Goal: Information Seeking & Learning: Find specific fact

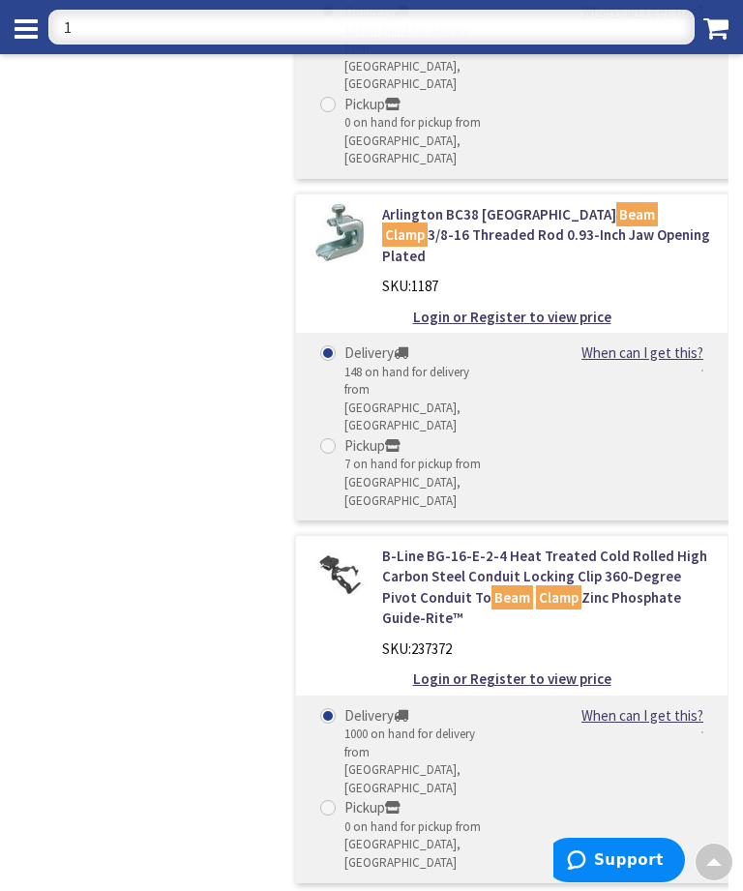
scroll to position [3458, 0]
type input "1 1/4 sec connector"
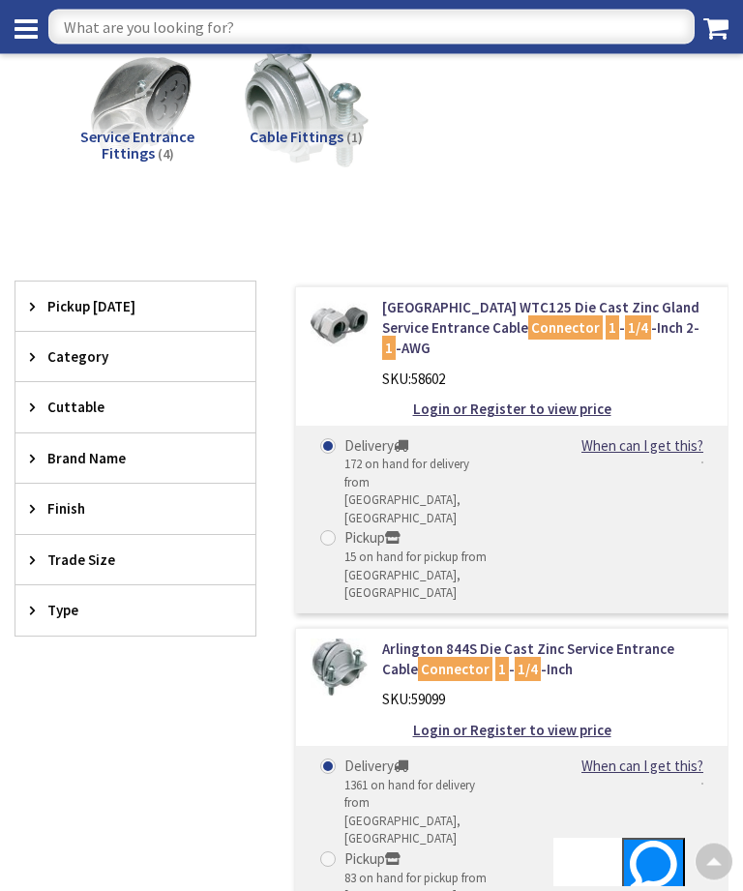
scroll to position [155, 0]
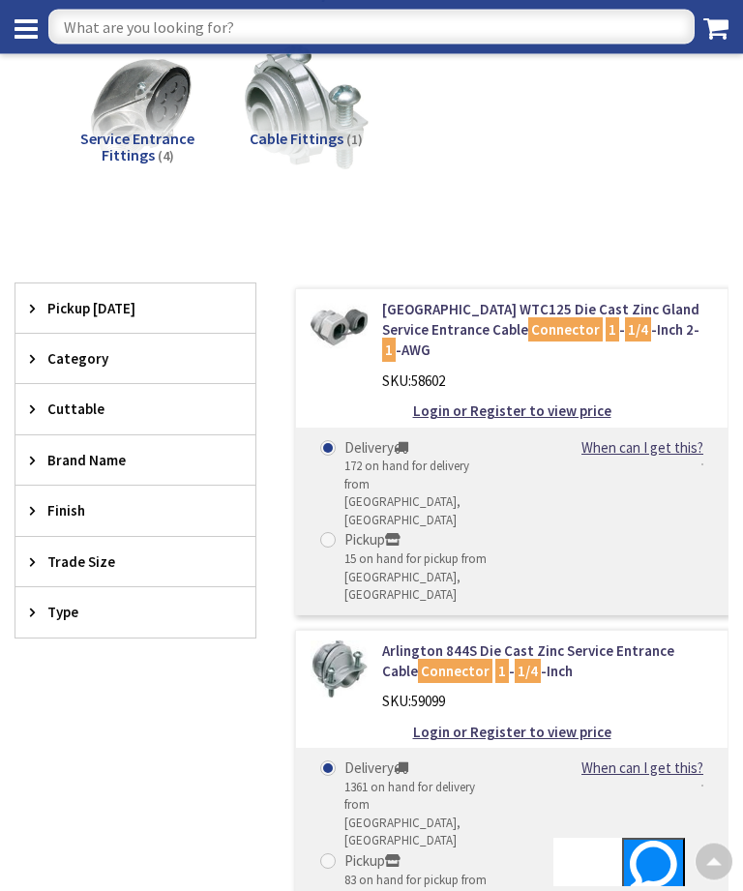
click at [145, 20] on input "text" at bounding box center [371, 27] width 646 height 35
type input "1 1/2 sec connector"
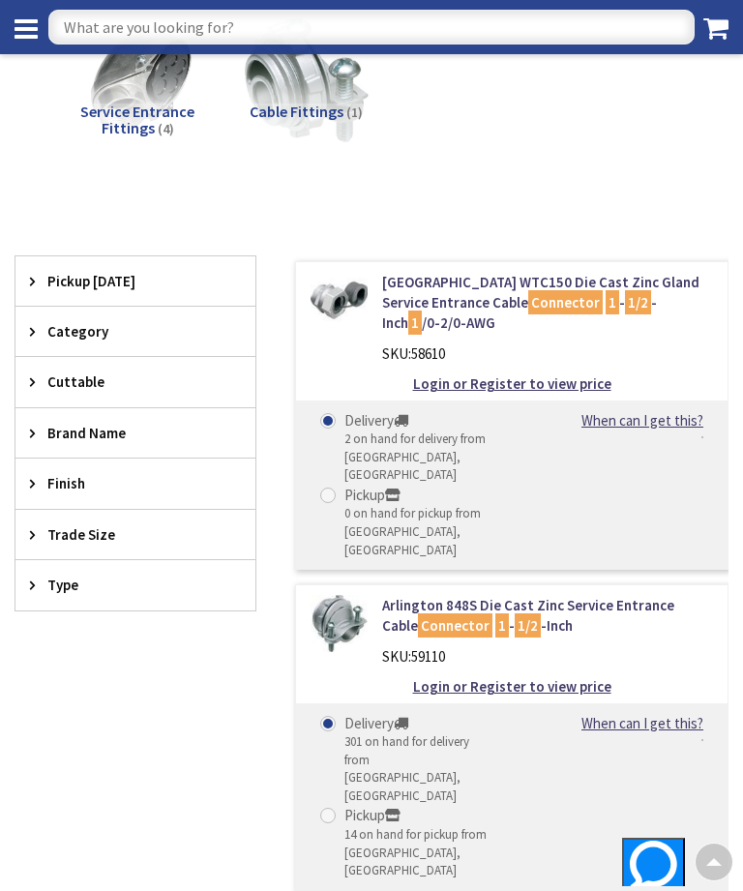
click at [163, 43] on input "text" at bounding box center [371, 27] width 646 height 35
type input "2 1/2 plastic bushings"
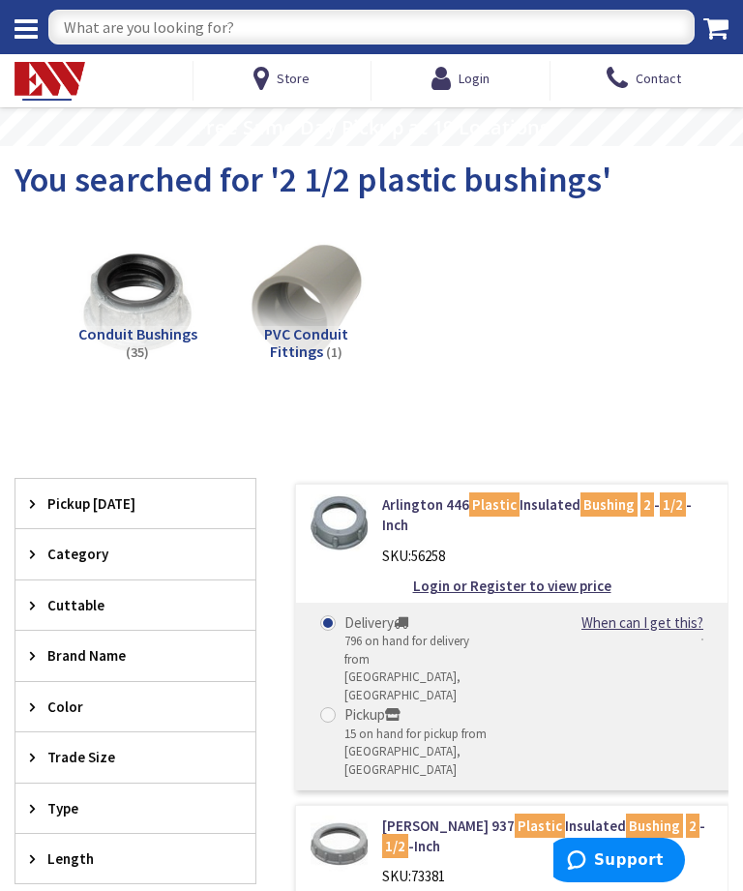
click at [129, 25] on input "text" at bounding box center [371, 27] width 646 height 35
type input "2 1/2 bond bushings"
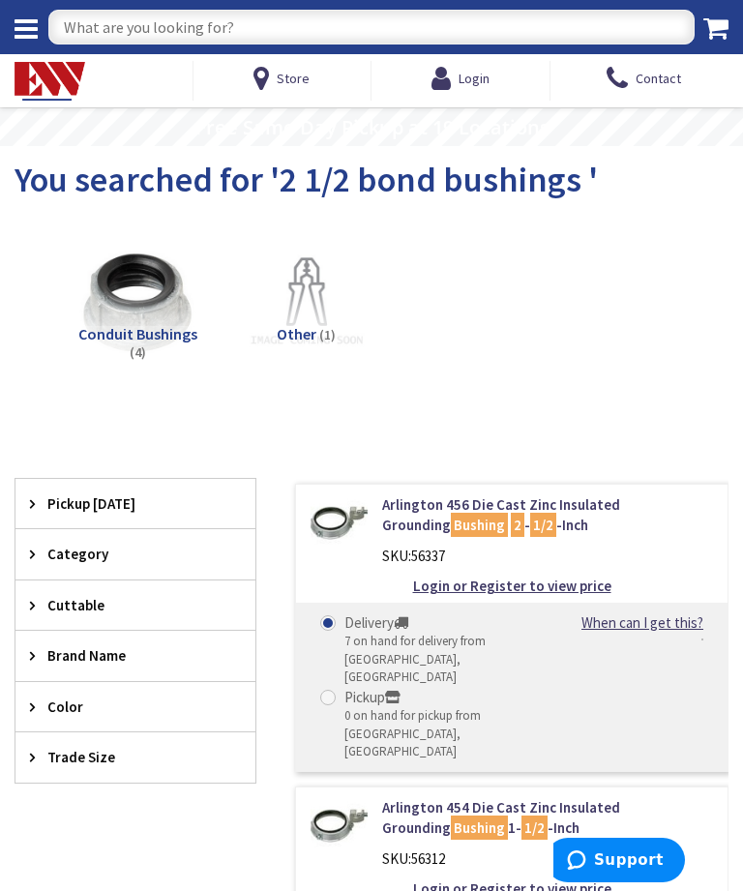
click at [140, 30] on input "text" at bounding box center [371, 27] width 646 height 35
type input "1 1/2 plastic bushings"
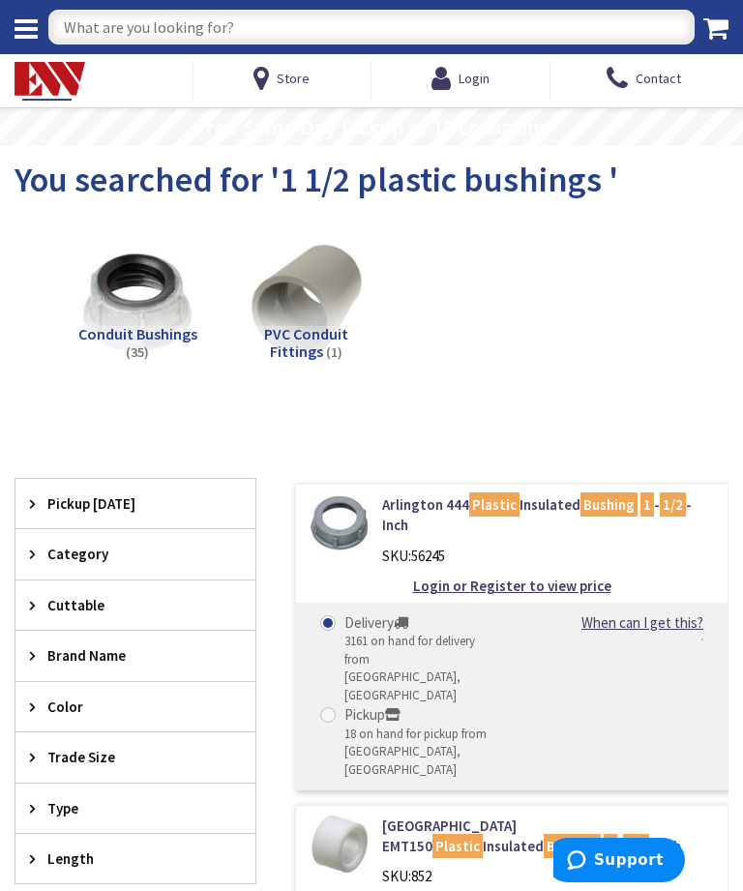
click at [82, 11] on input "text" at bounding box center [371, 27] width 646 height 35
type input "1 1/4 Straps"
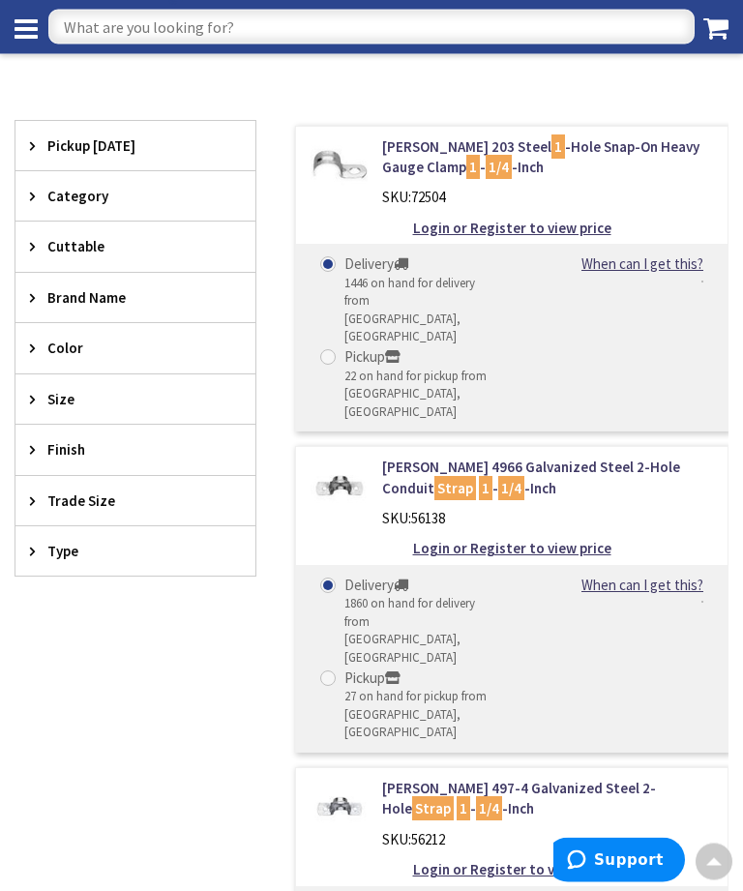
scroll to position [495, 0]
click at [196, 20] on input "text" at bounding box center [371, 27] width 646 height 35
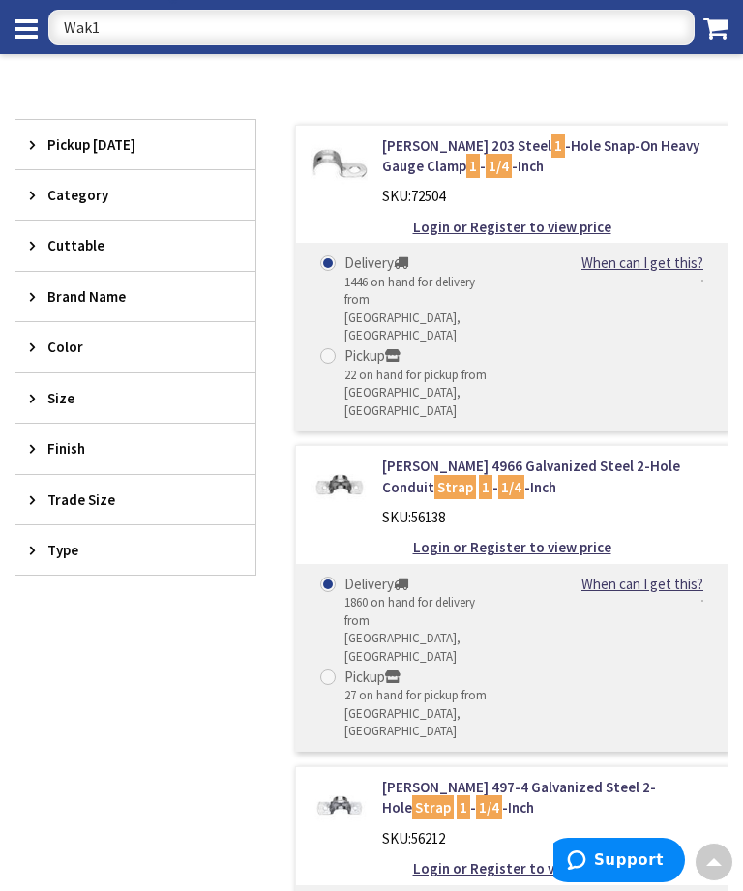
type input "Wak14"
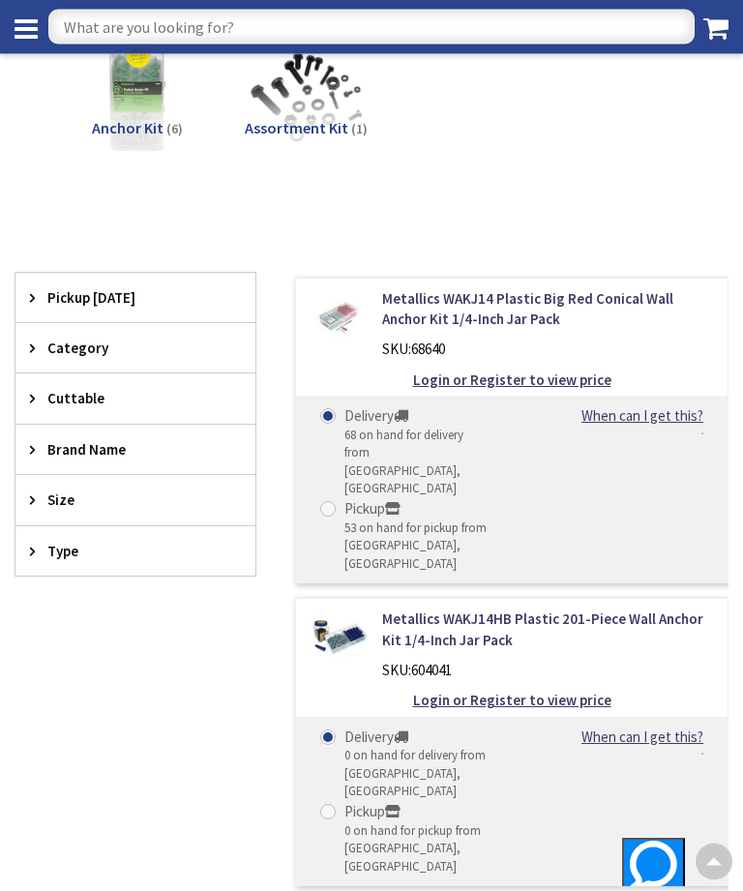
scroll to position [166, 0]
click at [103, 25] on input "text" at bounding box center [371, 27] width 646 height 35
type input "Burndy in line taps"
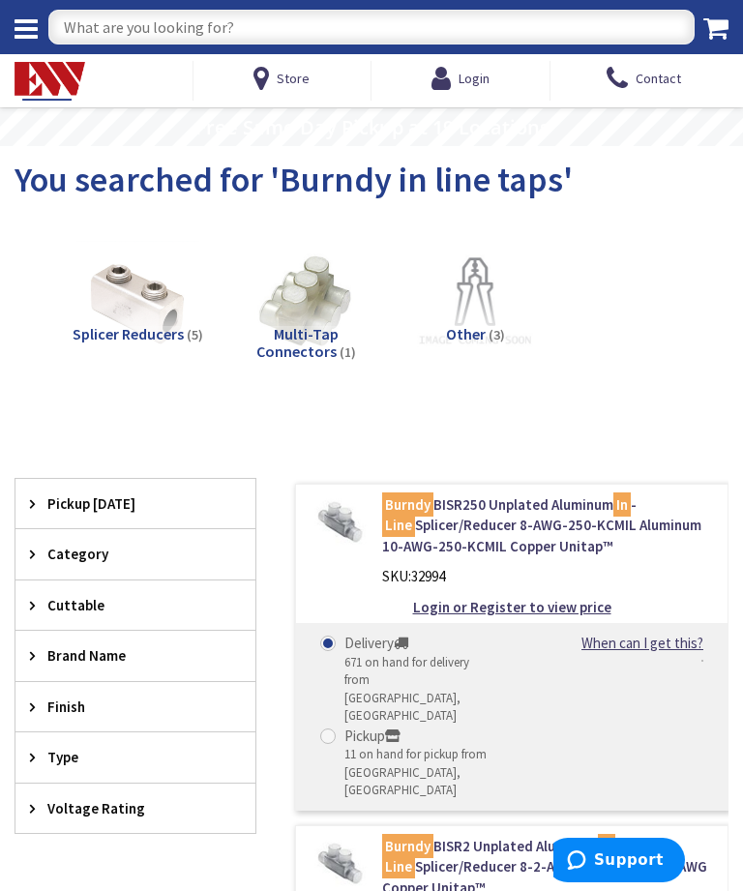
click at [126, 11] on input "text" at bounding box center [371, 27] width 646 height 35
click at [127, 10] on input "text" at bounding box center [371, 27] width 646 height 35
type input "2 1/2 x 12” nipple"
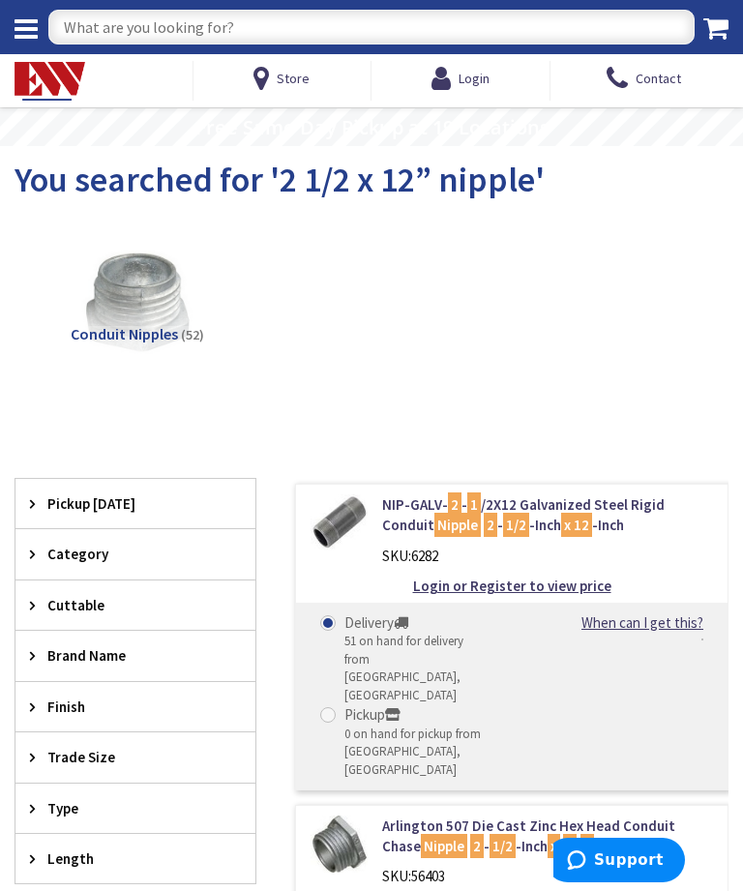
click at [109, 29] on input "text" at bounding box center [371, 27] width 646 height 35
type input "12 x 12 pvc box"
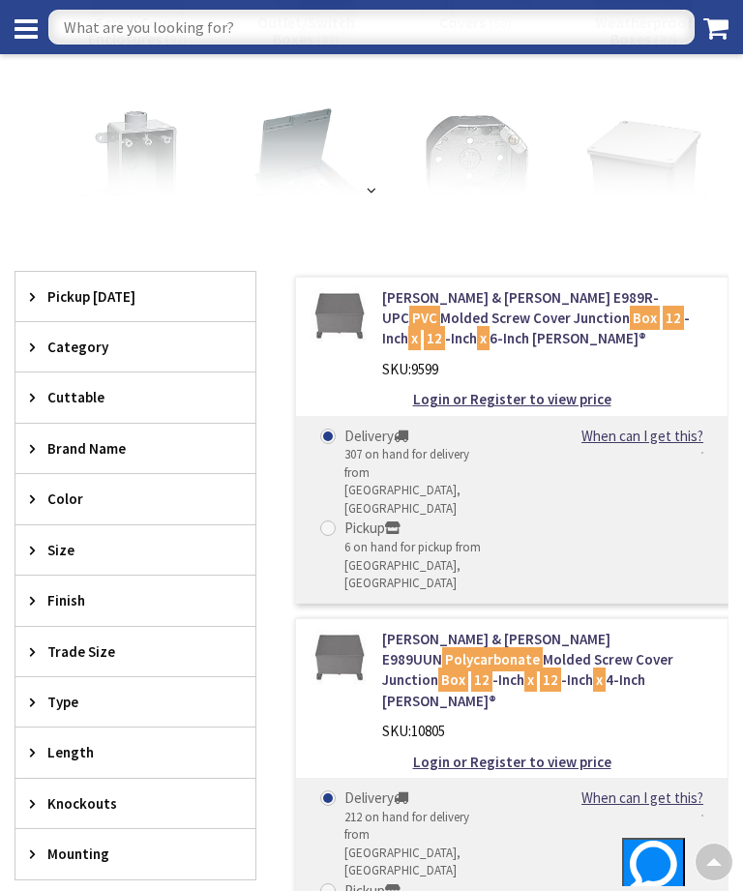
scroll to position [270, 0]
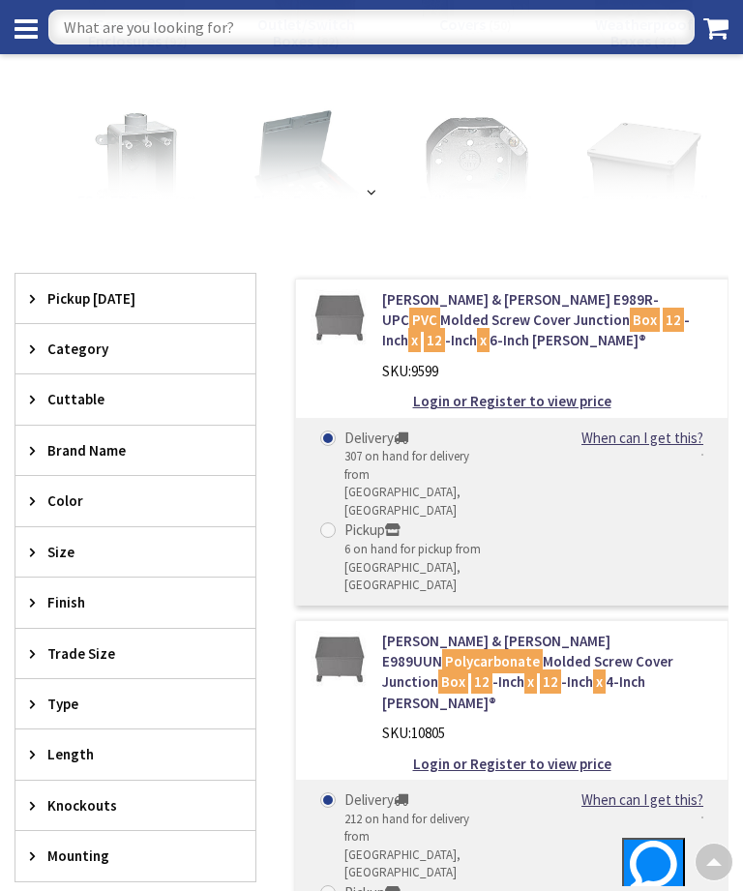
click at [151, 32] on input "text" at bounding box center [371, 27] width 646 height 35
type input "2 1/2 pvc connector"
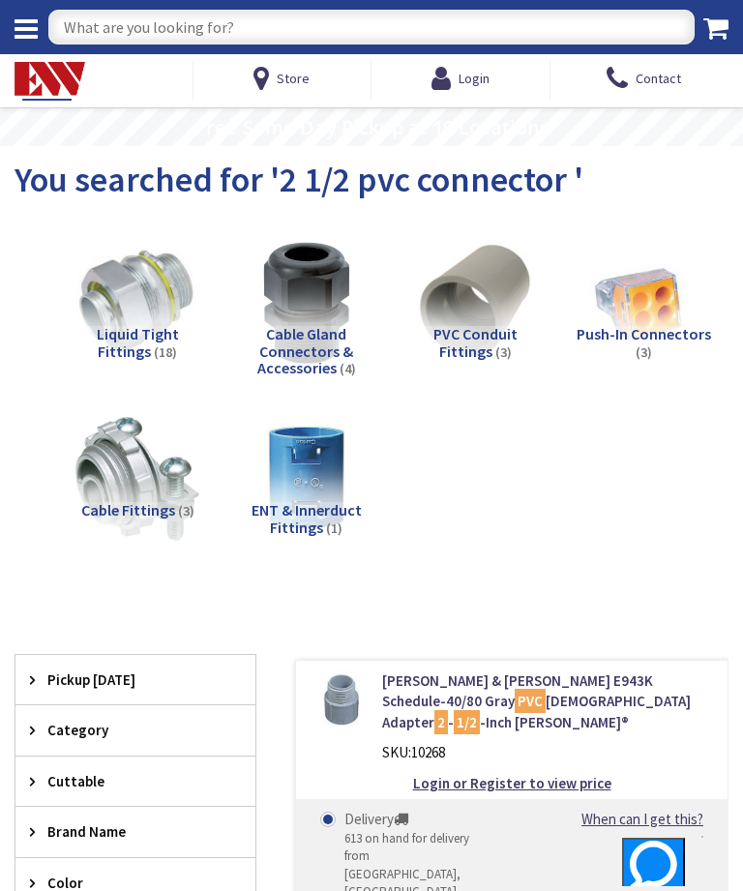
click at [165, 25] on input "text" at bounding box center [371, 27] width 646 height 35
type input "2 1/2 locknut"
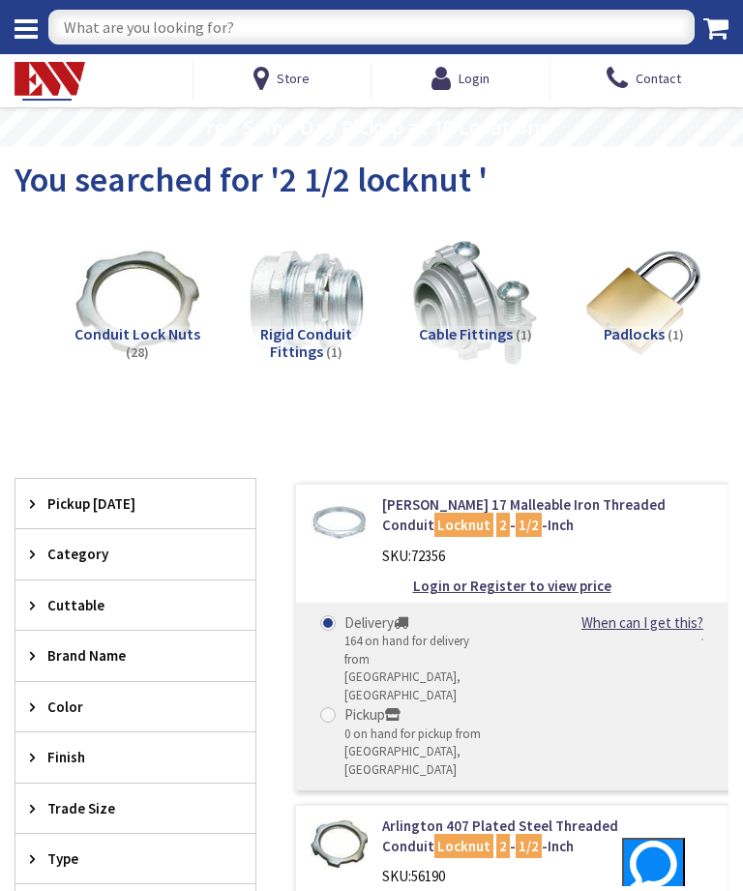
click at [164, 26] on input "text" at bounding box center [371, 27] width 646 height 35
type input "2 1/2 strut strap"
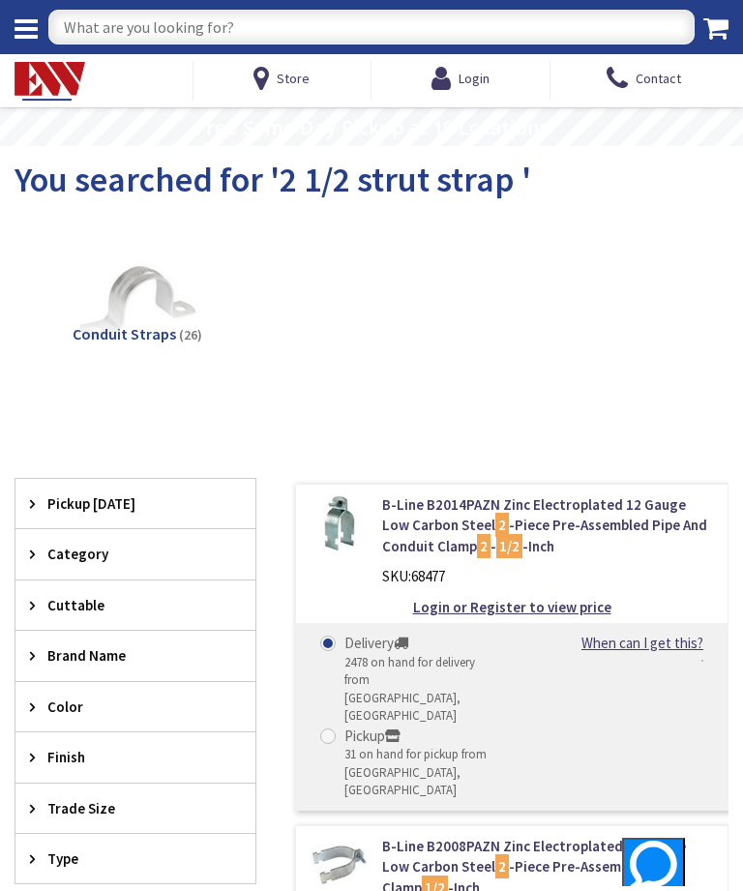
click at [177, 31] on input "text" at bounding box center [371, 27] width 646 height 35
type input "3/4 emt lb"
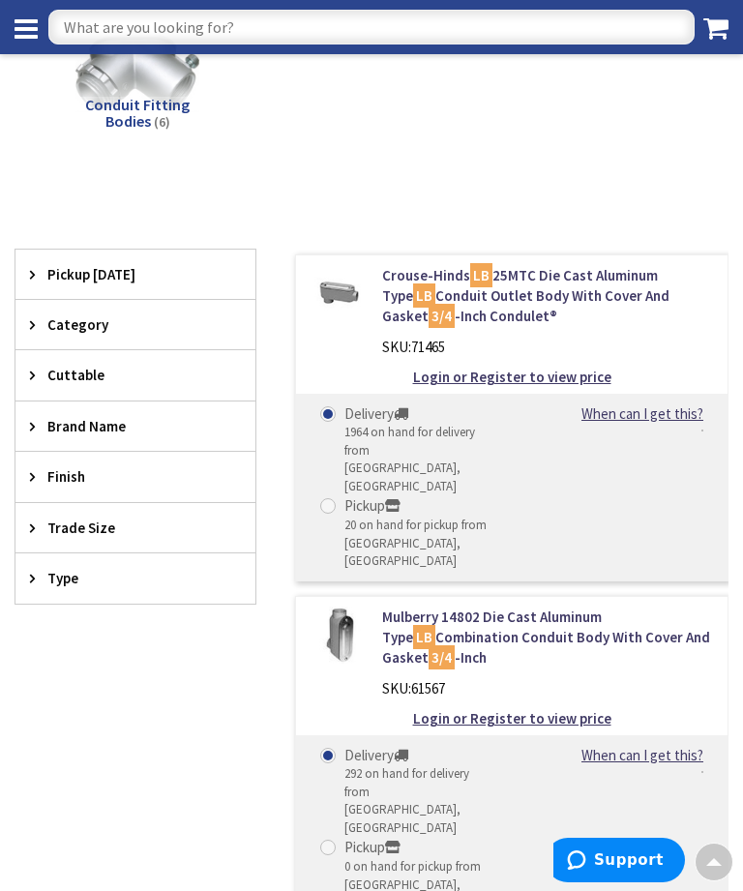
scroll to position [164, 0]
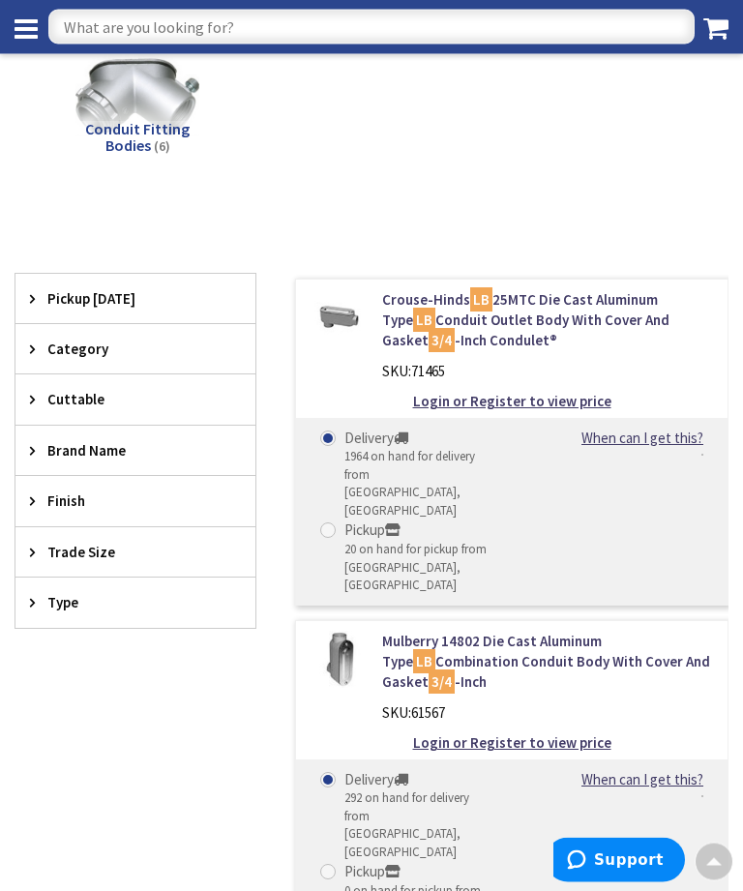
click at [642, 669] on div "Mulberry 14802 Die Cast Aluminum Type LB Combination Conduit Body With Cover An…" at bounding box center [548, 683] width 360 height 103
click at [643, 733] on div "Login or Register to view price" at bounding box center [511, 743] width 431 height 20
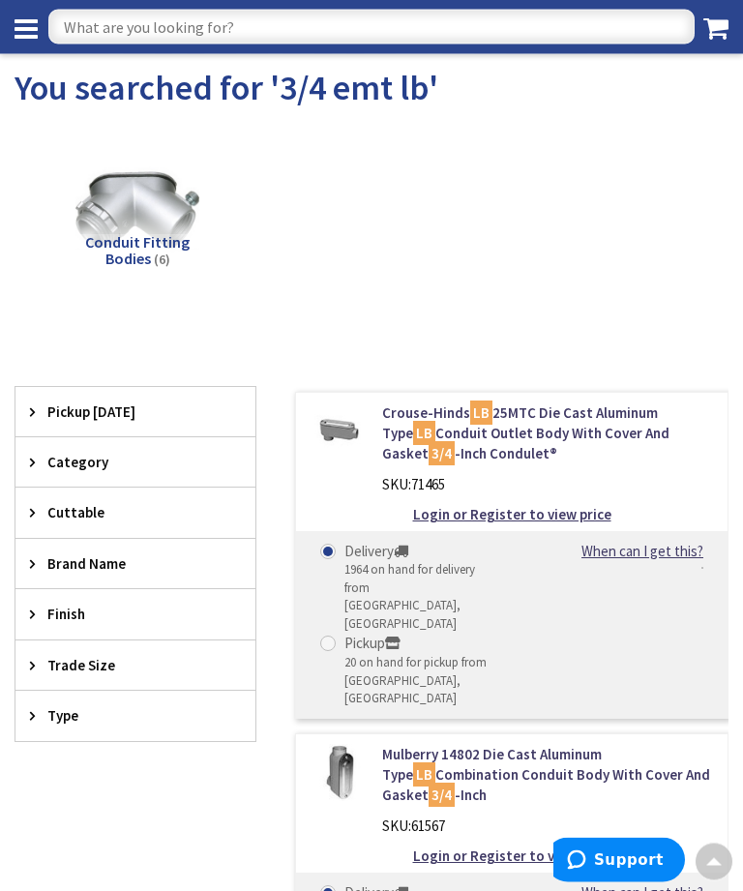
scroll to position [0, 0]
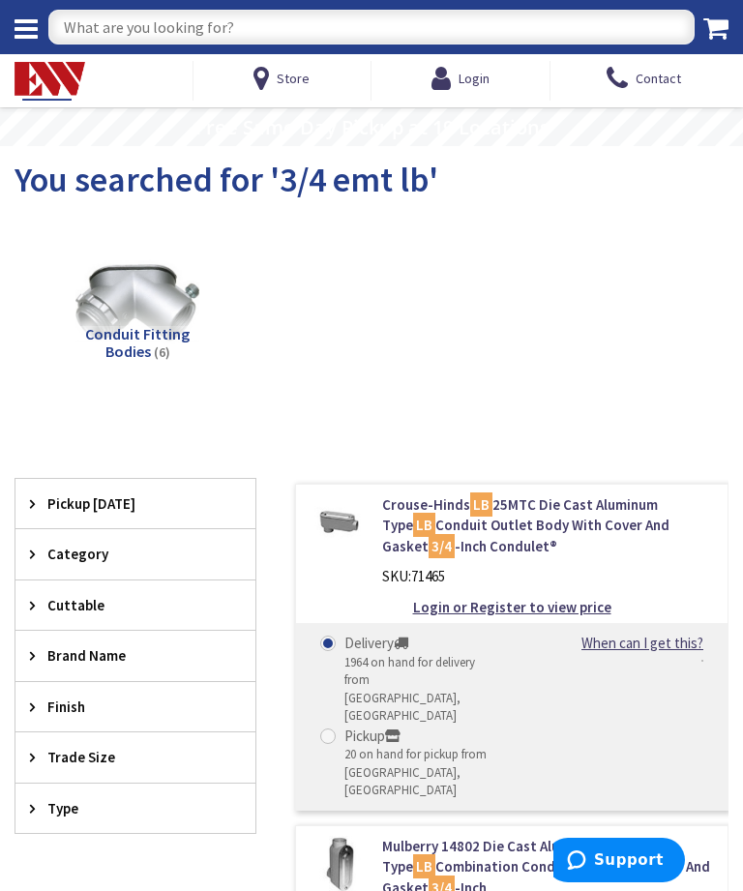
click at [134, 32] on input "text" at bounding box center [371, 27] width 646 height 35
type input "3/4 malleable lb"
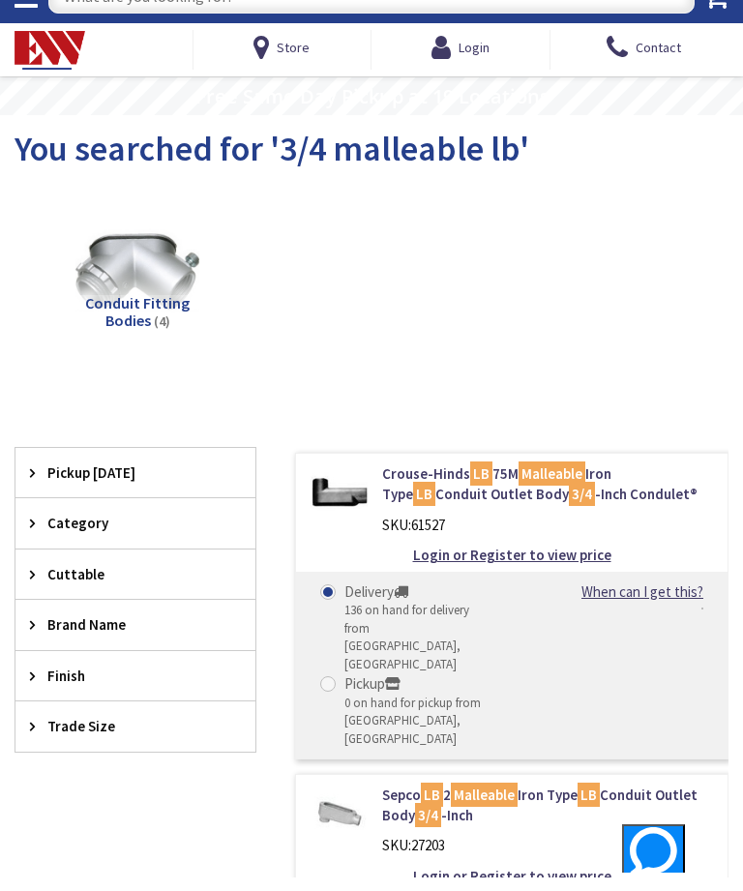
scroll to position [32, 0]
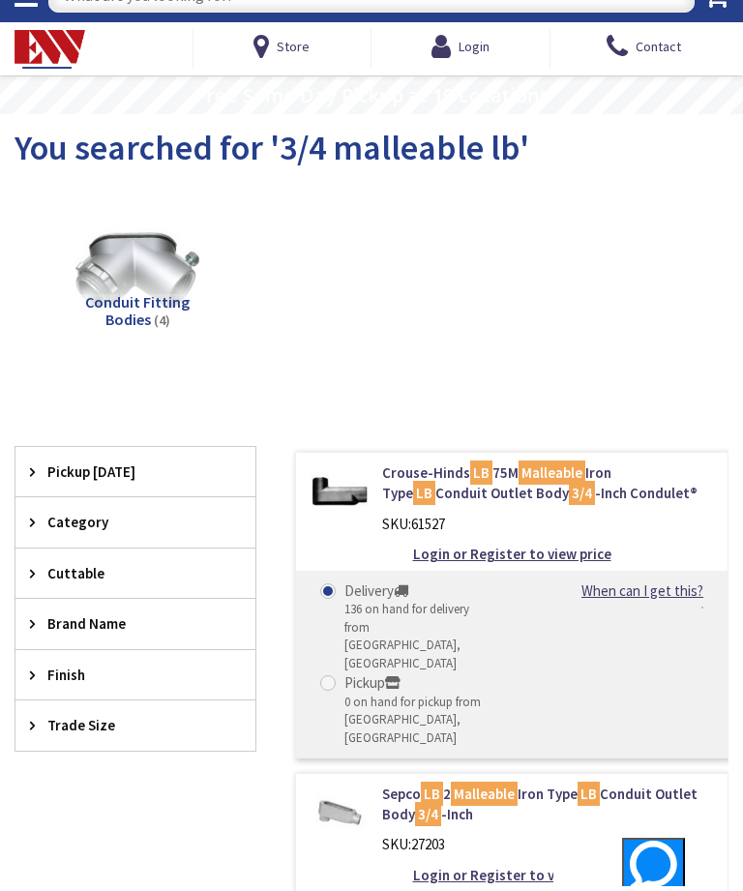
click at [407, 516] on div "SKU: 61527" at bounding box center [547, 524] width 331 height 20
click at [432, 499] on link "Crouse-Hinds LB 75M Malleable Iron Type LB Conduit Outlet Body 3/4 -Inch Condul…" at bounding box center [547, 483] width 331 height 42
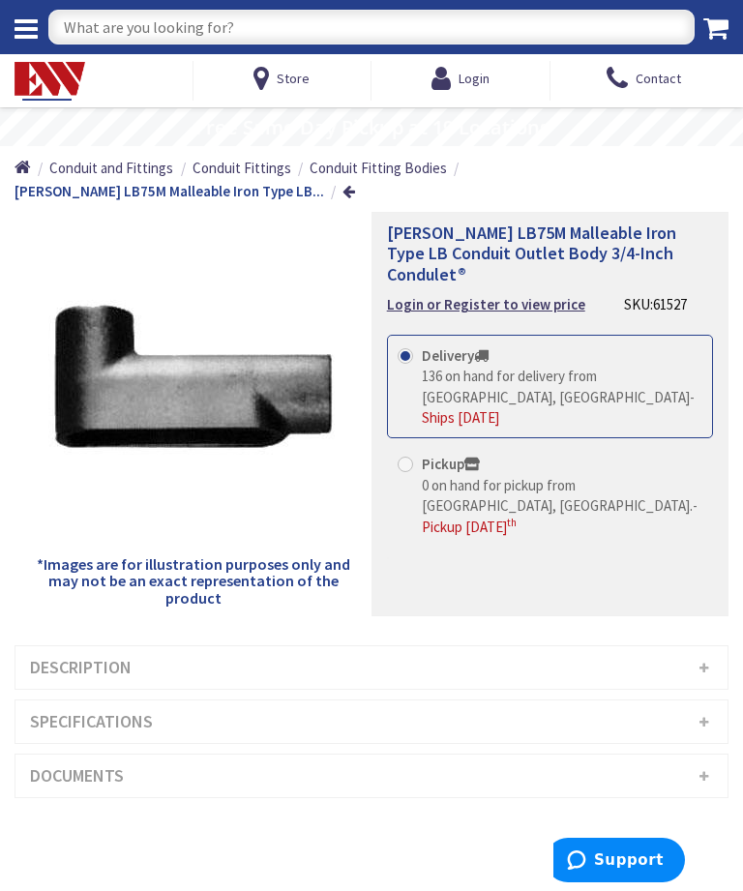
click at [282, 710] on h3 "Specifications" at bounding box center [371, 721] width 712 height 43
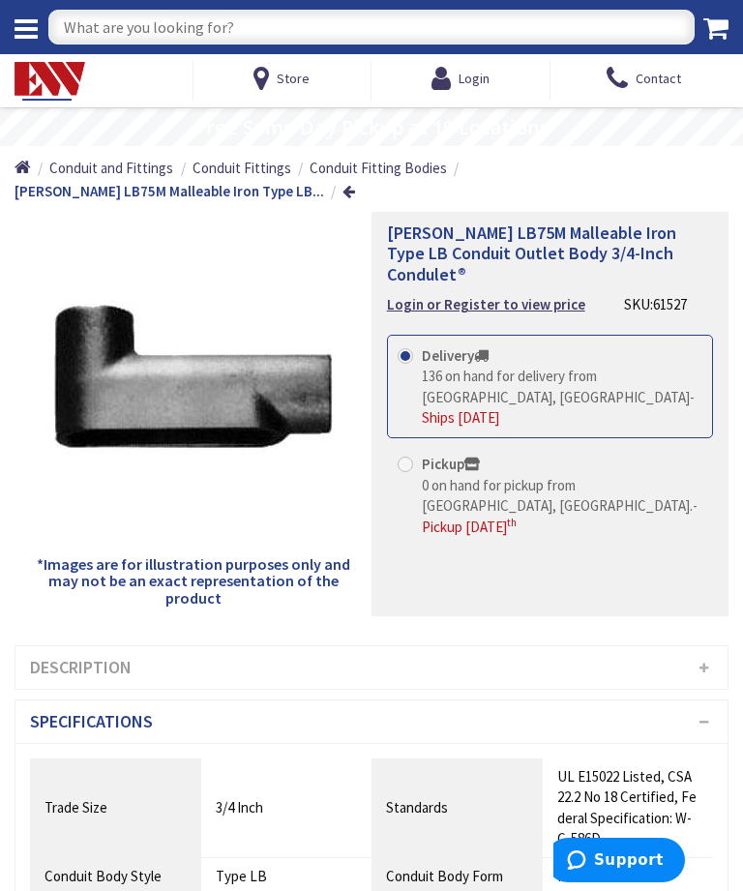
click at [124, 25] on input "text" at bounding box center [371, 27] width 646 height 35
type input "Form 5 covers"
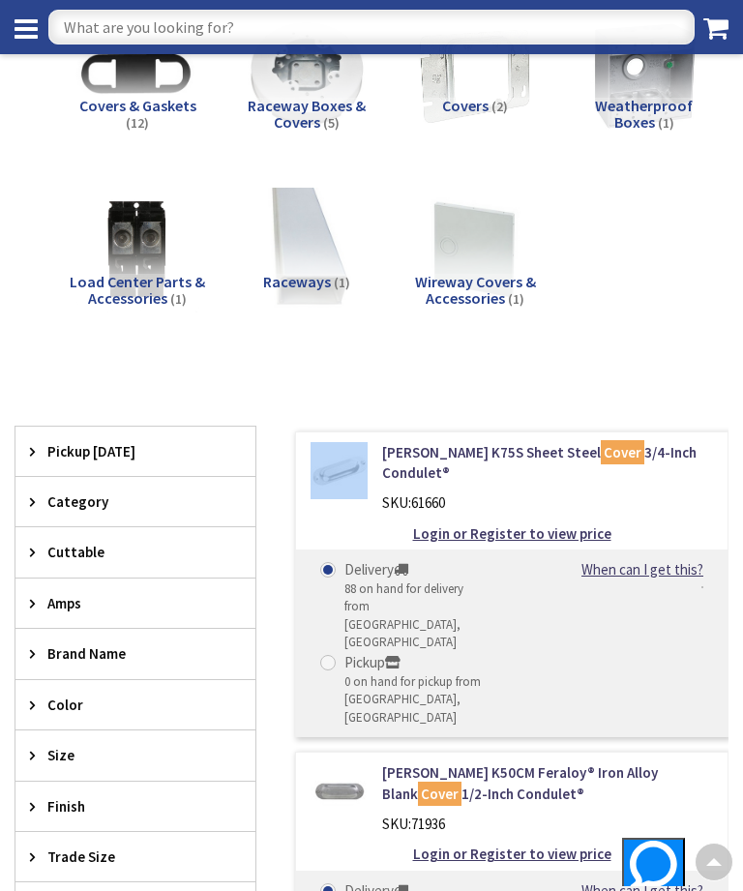
click at [452, 479] on link "Crouse-Hinds K75S Sheet Steel Cover 3/4-Inch Condulet®" at bounding box center [547, 463] width 331 height 42
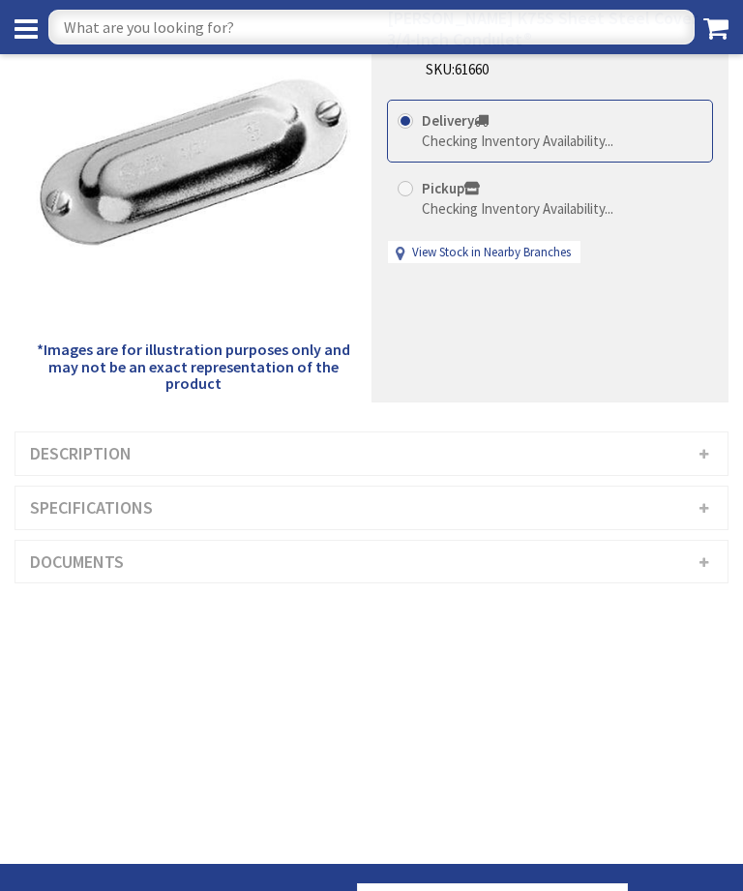
click at [341, 551] on h3 "Documents" at bounding box center [371, 562] width 712 height 43
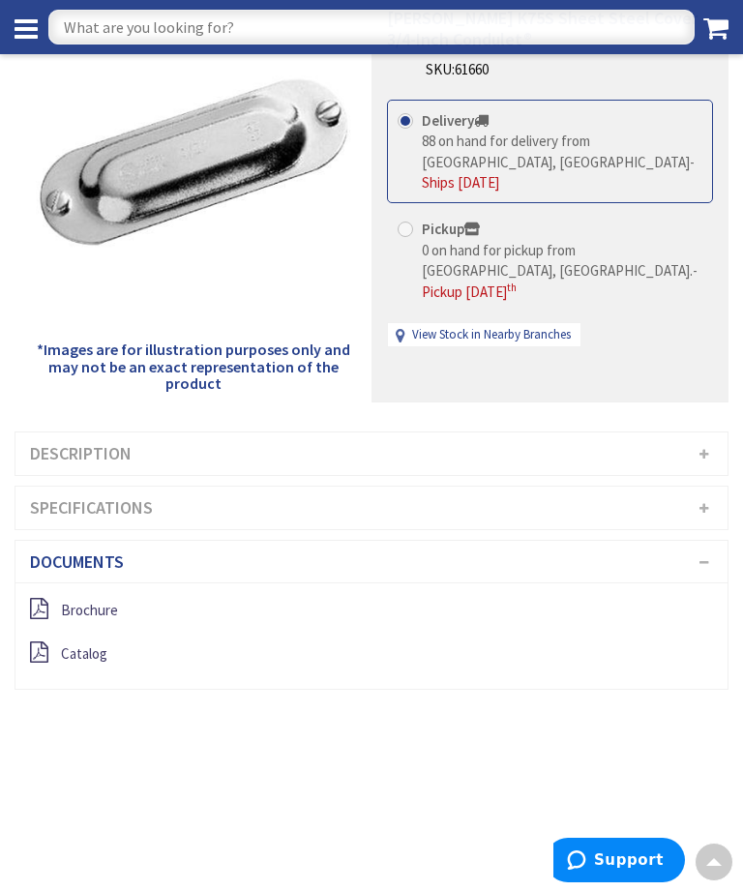
click at [320, 510] on h3 "Specifications" at bounding box center [371, 508] width 712 height 43
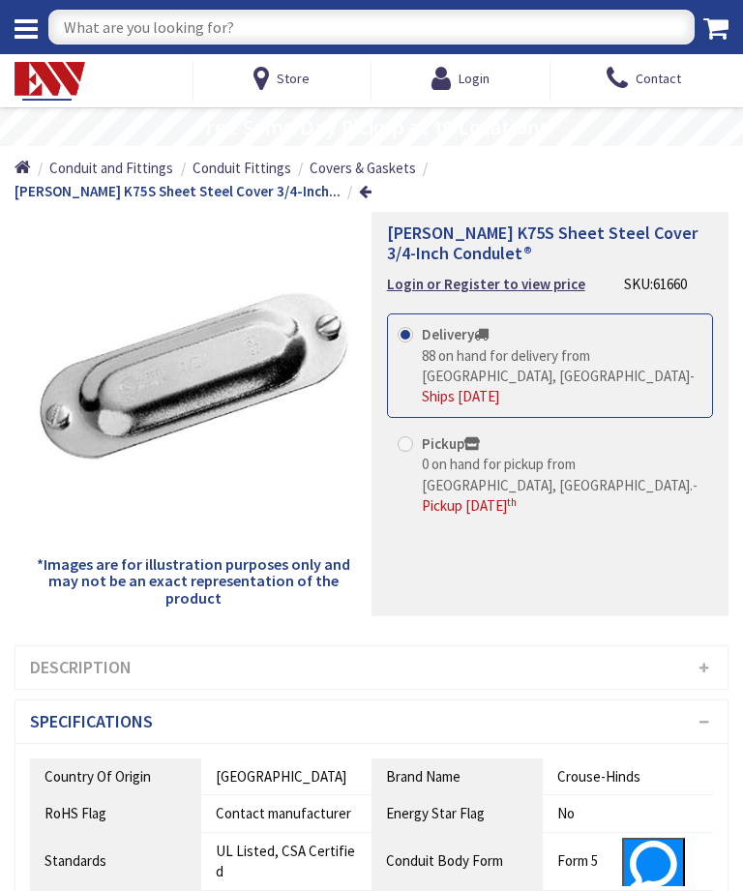
click at [180, 22] on input "text" at bounding box center [371, 27] width 646 height 35
click at [191, 32] on input "text" at bounding box center [371, 27] width 646 height 35
type input "3:4 emt connectors"
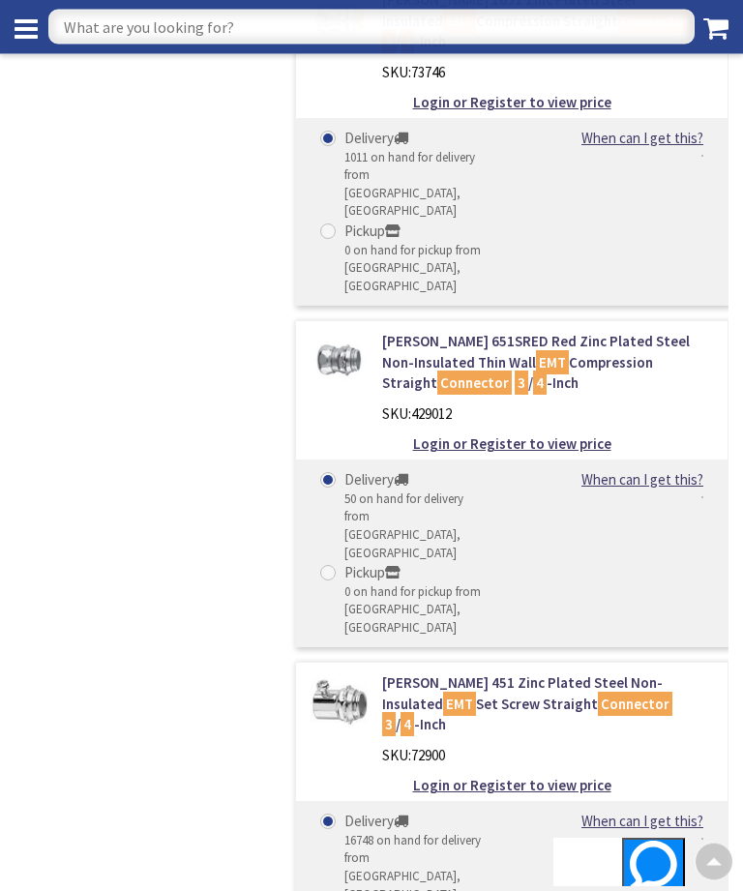
scroll to position [1510, 0]
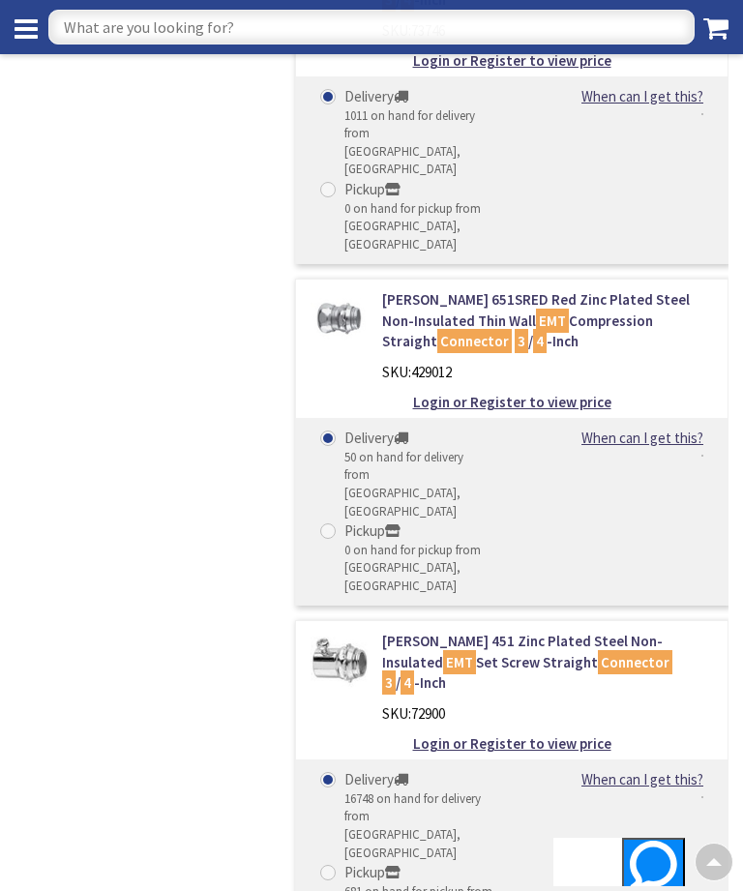
click at [139, 36] on input "text" at bounding box center [371, 27] width 646 height 35
type input "3/4 emt couplings"
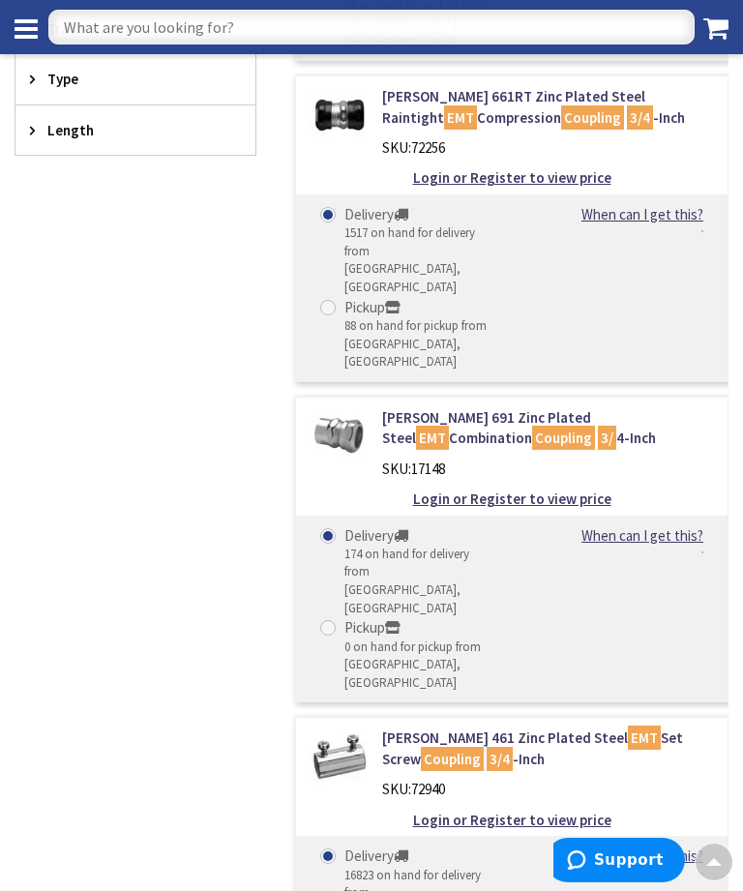
scroll to position [714, 0]
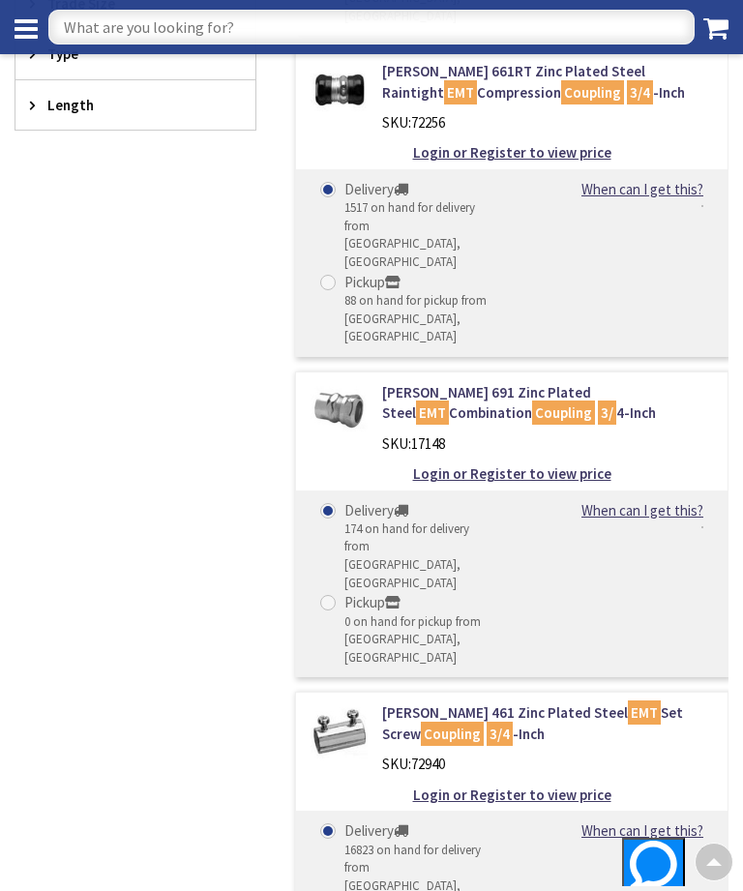
click at [117, 30] on input "text" at bounding box center [371, 27] width 646 height 35
type input "4. Sq boxes"
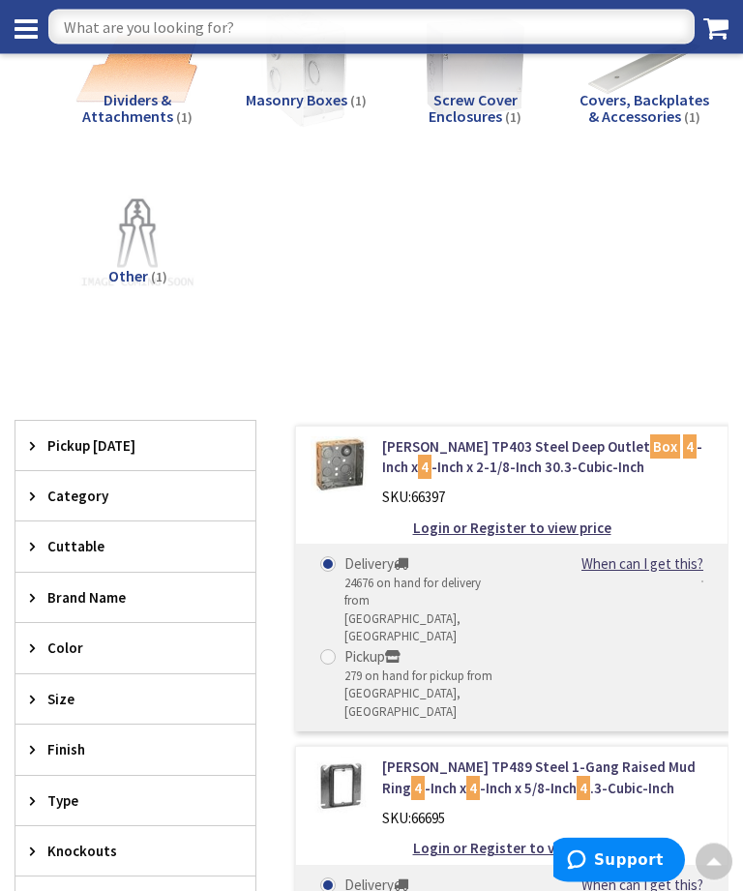
scroll to position [371, 0]
